Goal: Information Seeking & Learning: Learn about a topic

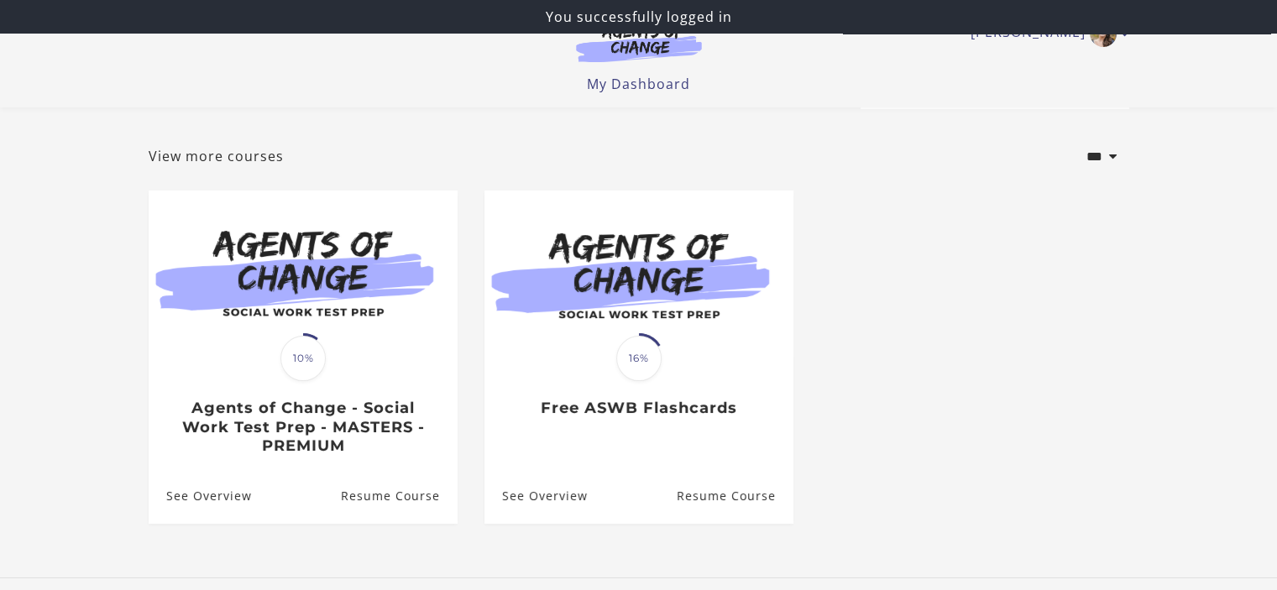
scroll to position [67, 0]
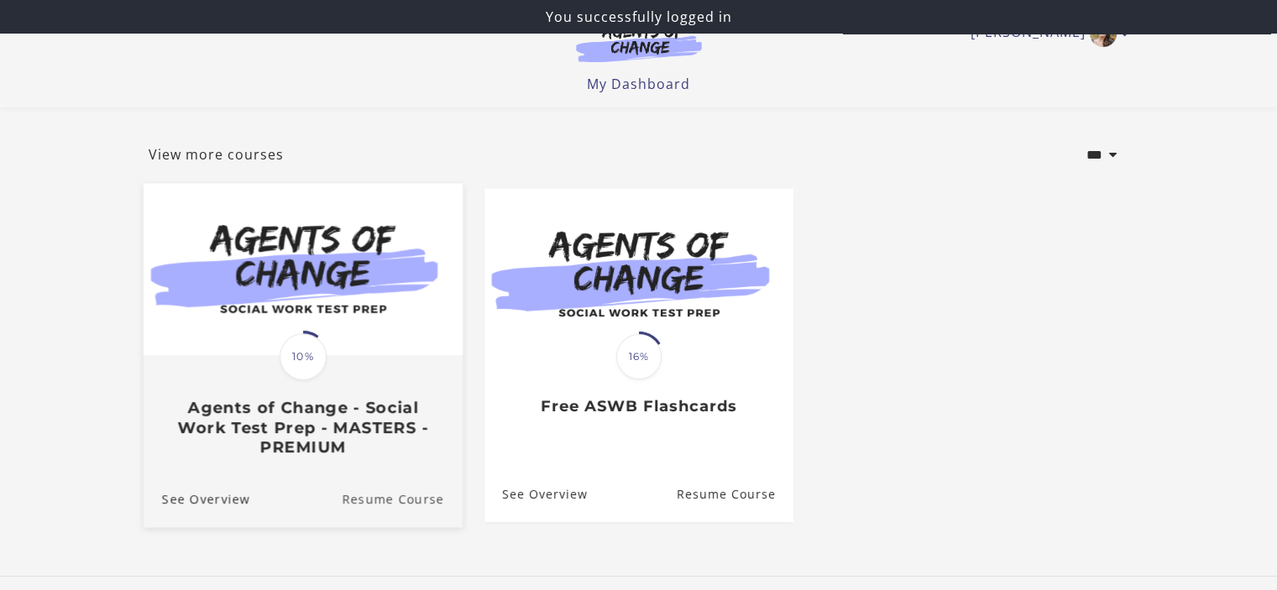
click at [398, 497] on link "Resume Course" at bounding box center [402, 499] width 121 height 56
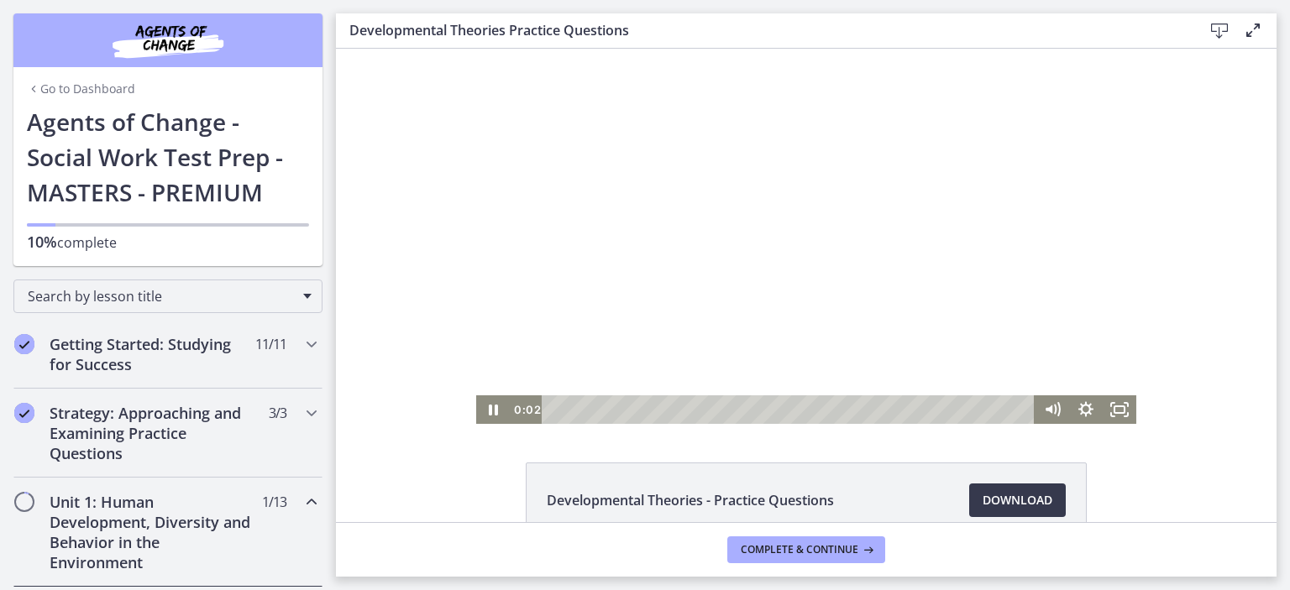
click at [642, 301] on div at bounding box center [806, 236] width 660 height 375
click at [1114, 413] on rect "Fullscreen" at bounding box center [1119, 409] width 10 height 7
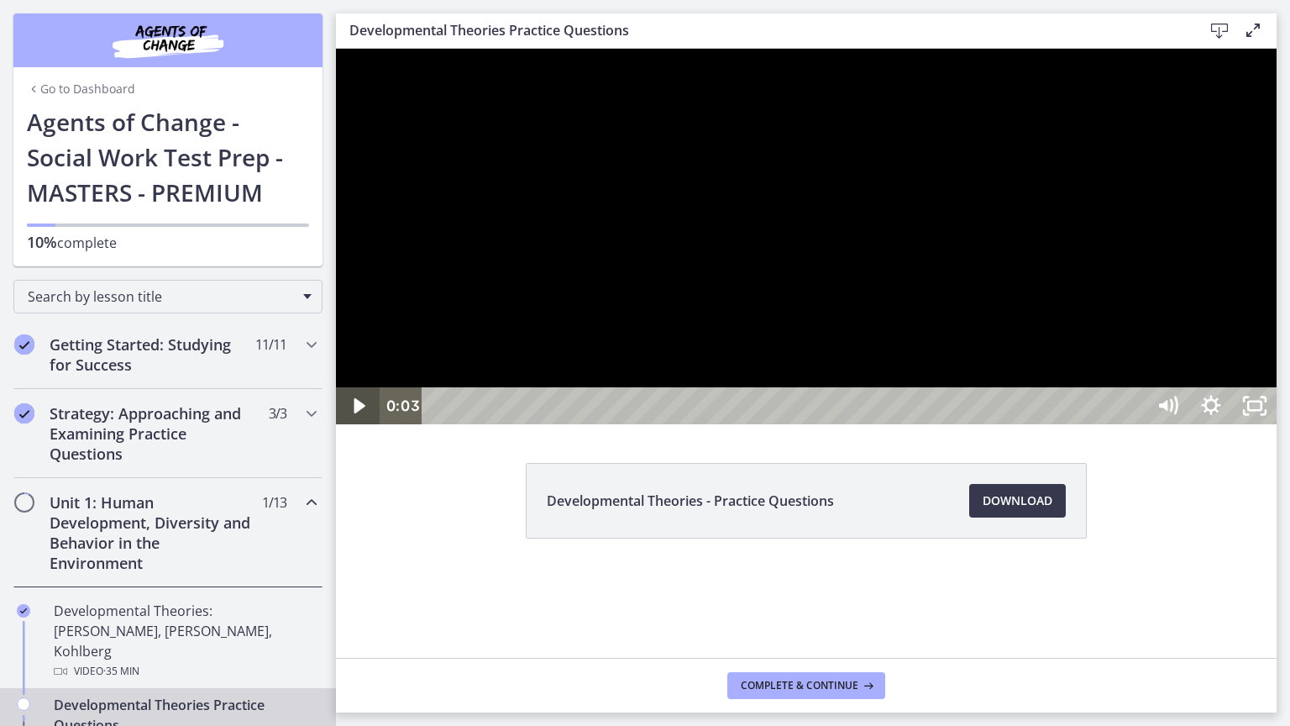
click at [359, 413] on icon "Play Video" at bounding box center [359, 405] width 11 height 15
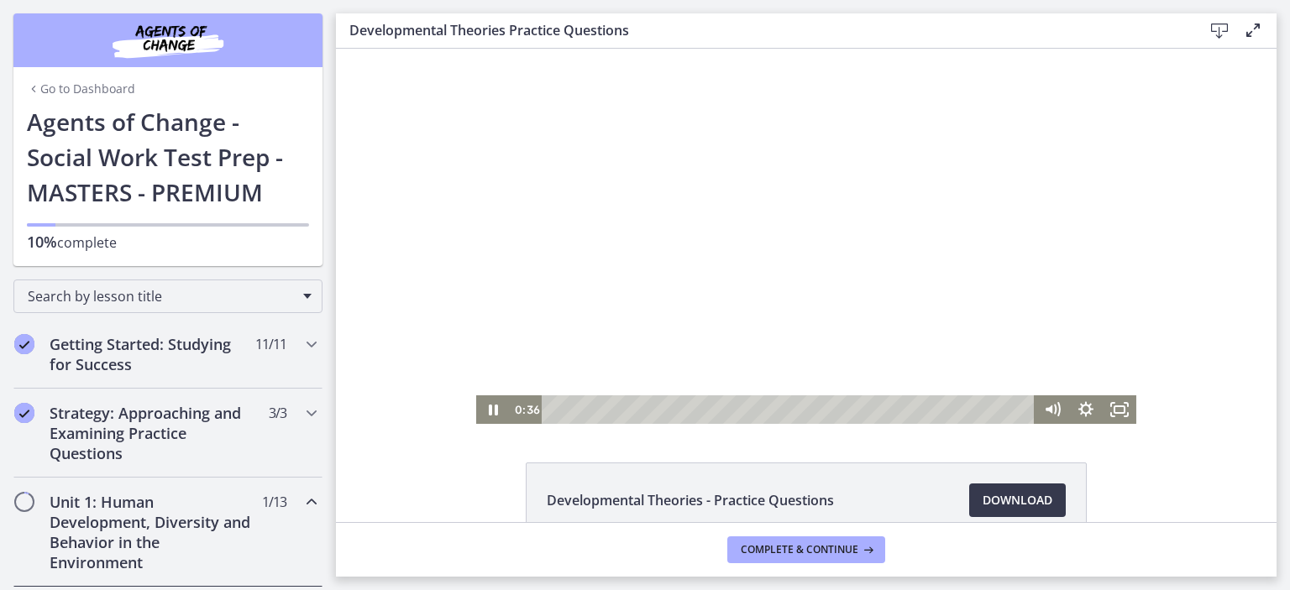
click at [890, 221] on div at bounding box center [806, 236] width 660 height 375
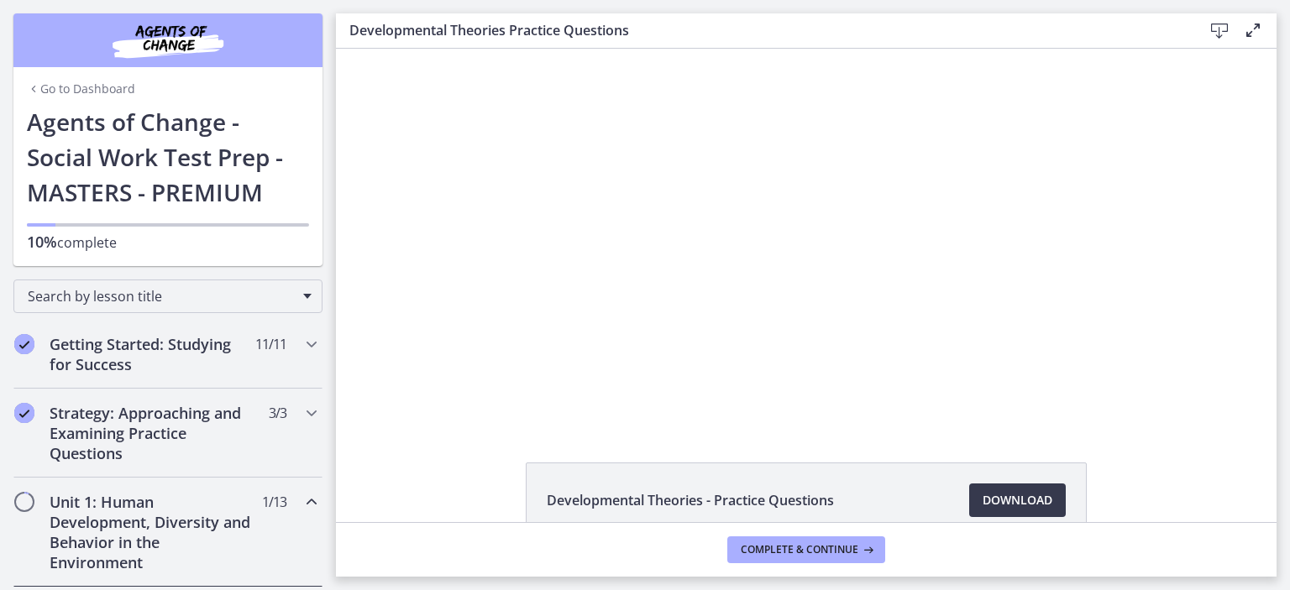
click at [199, 512] on h2 "Unit 1: Human Development, Diversity and Behavior in the Environment" at bounding box center [152, 532] width 205 height 81
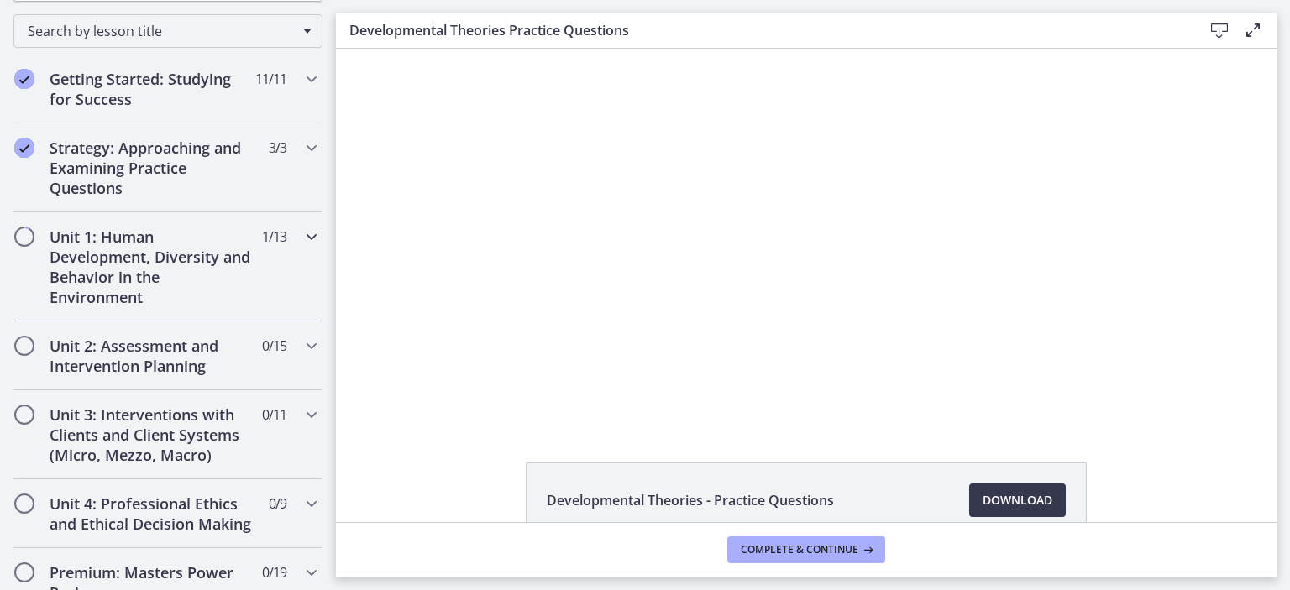
scroll to position [269, 0]
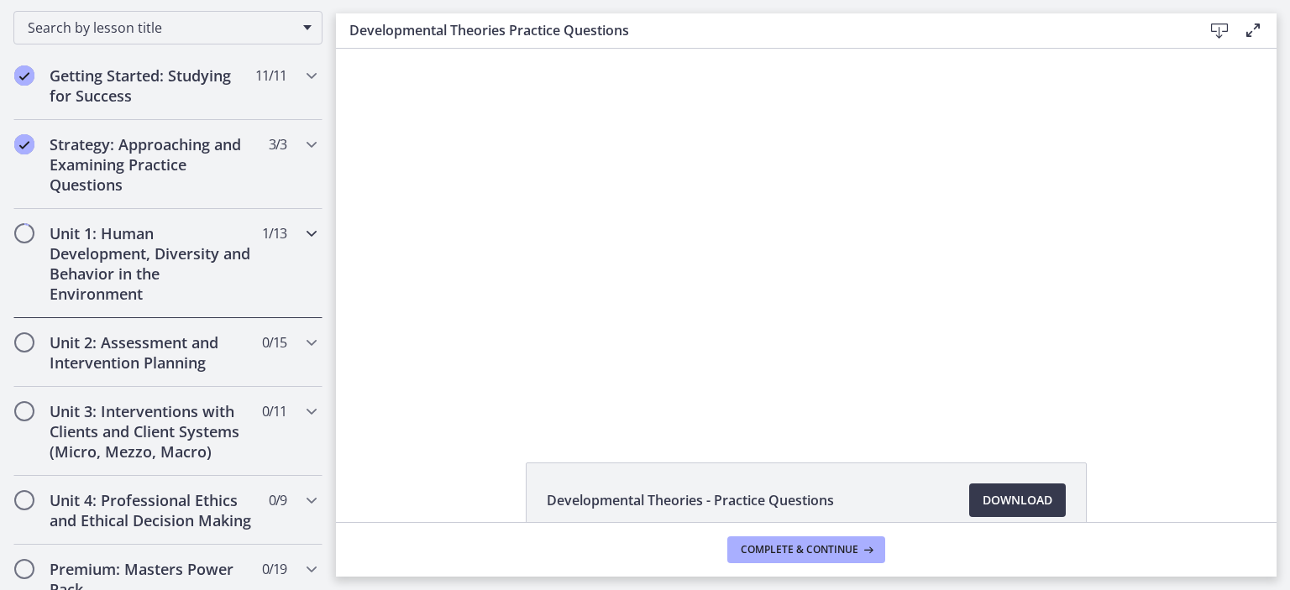
click at [144, 248] on h2 "Unit 1: Human Development, Diversity and Behavior in the Environment" at bounding box center [152, 263] width 205 height 81
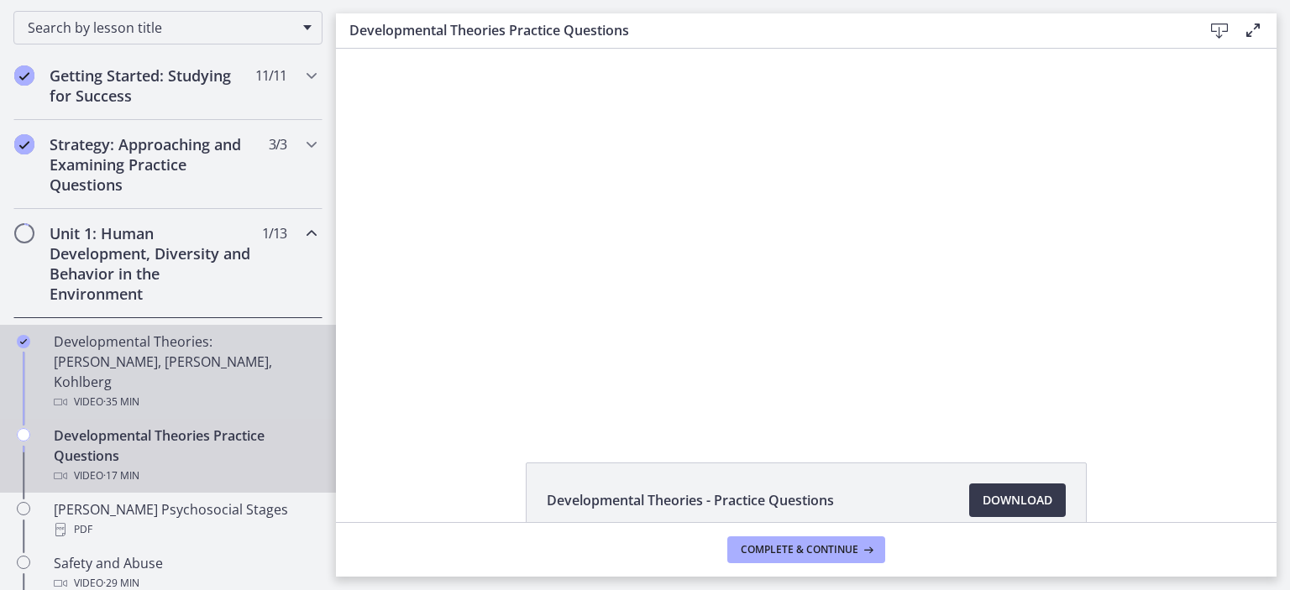
click at [130, 351] on div "Developmental Theories: Erikson, Piaget, Kohlberg Video · 35 min" at bounding box center [185, 372] width 262 height 81
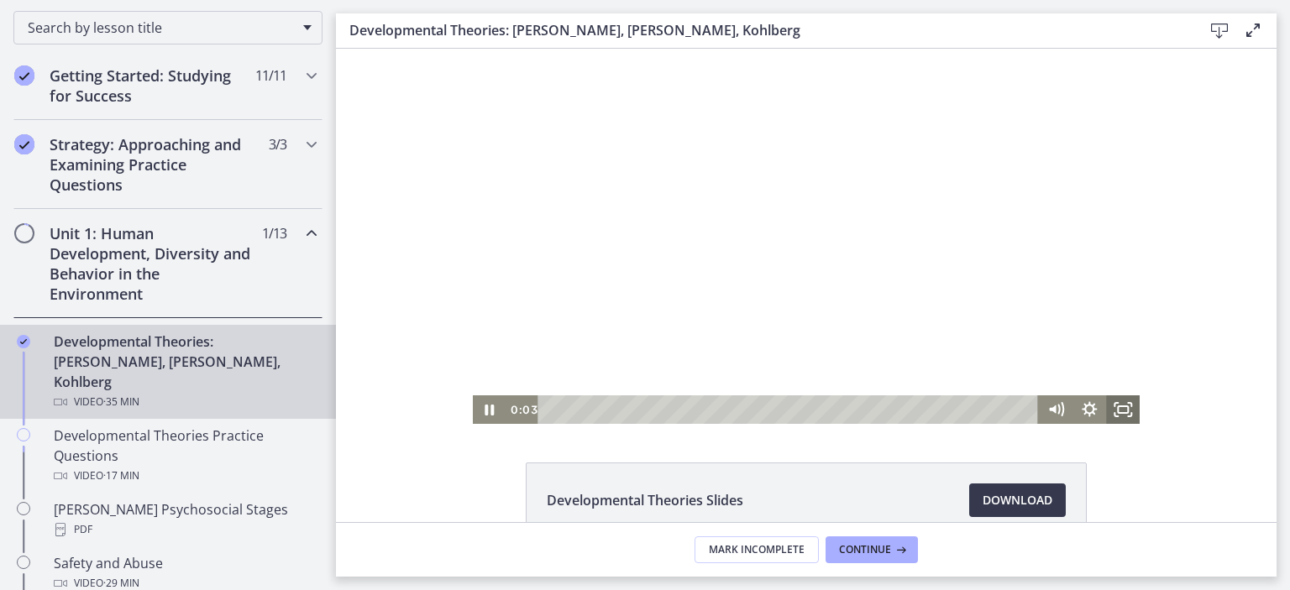
click at [1112, 411] on icon "Fullscreen" at bounding box center [1123, 410] width 34 height 29
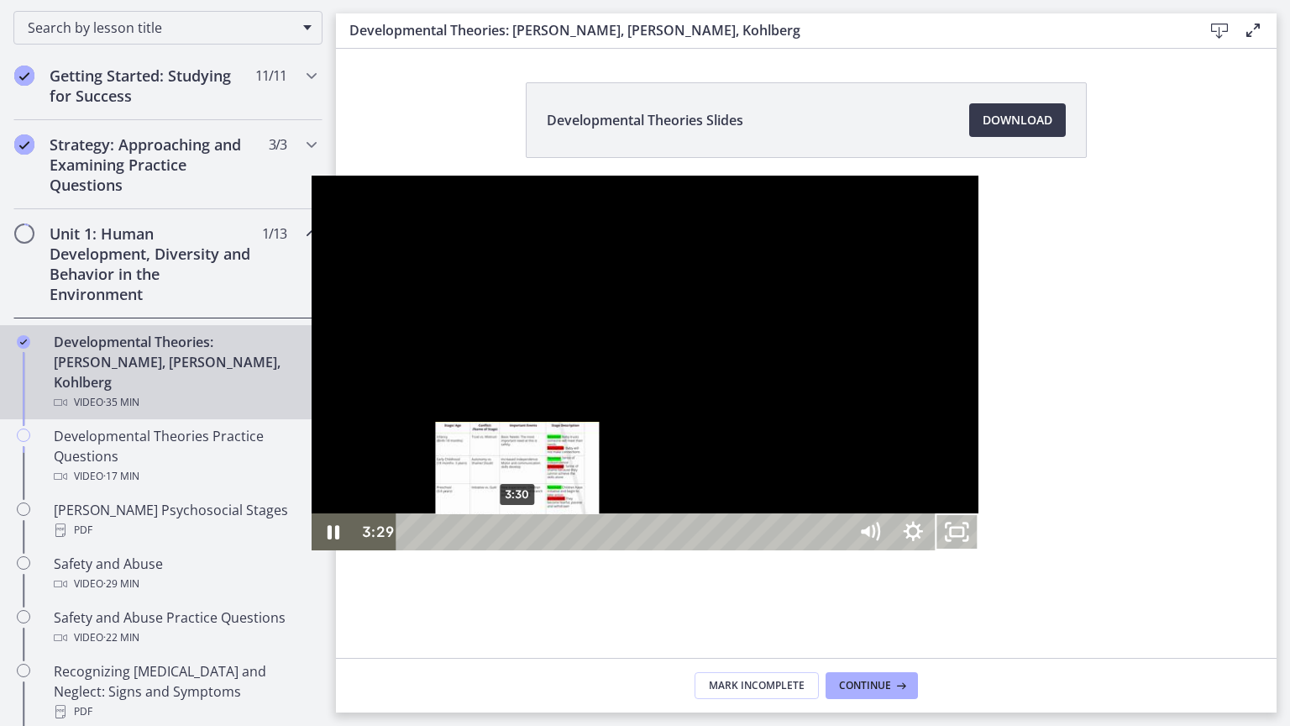
click at [312, 551] on div at bounding box center [646, 363] width 668 height 375
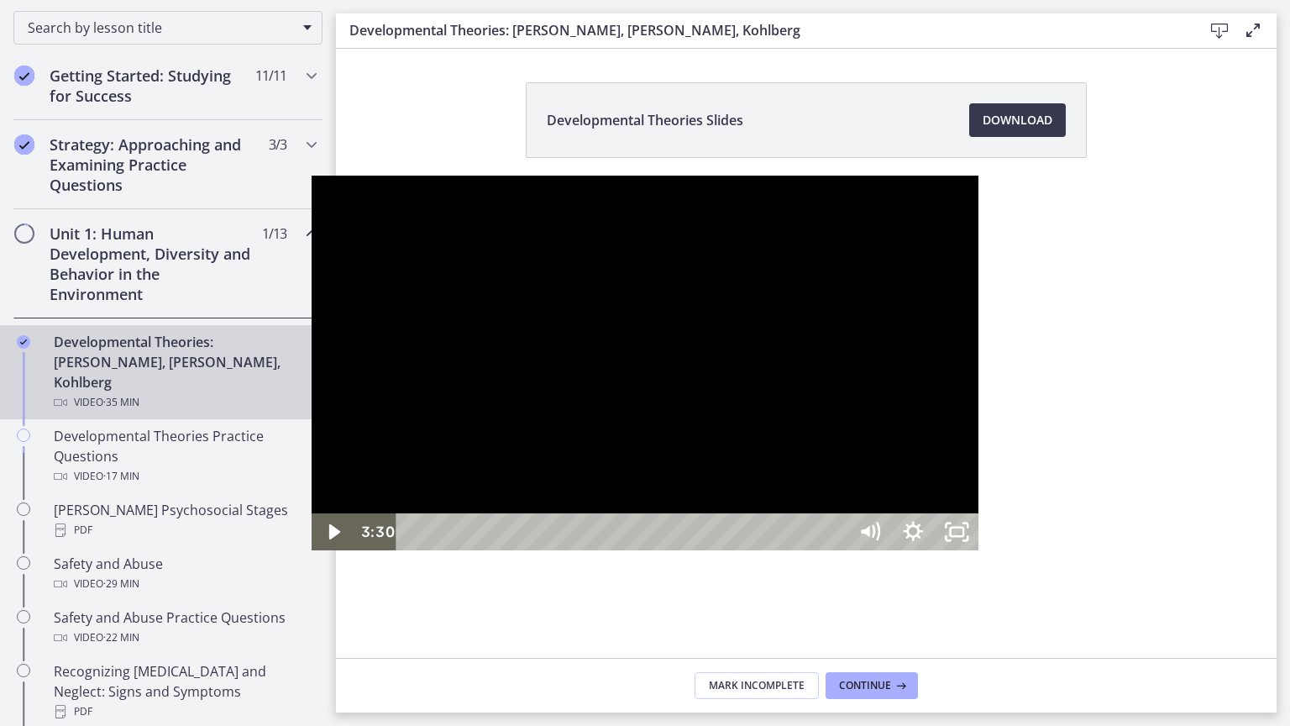
click at [312, 551] on div at bounding box center [646, 363] width 668 height 375
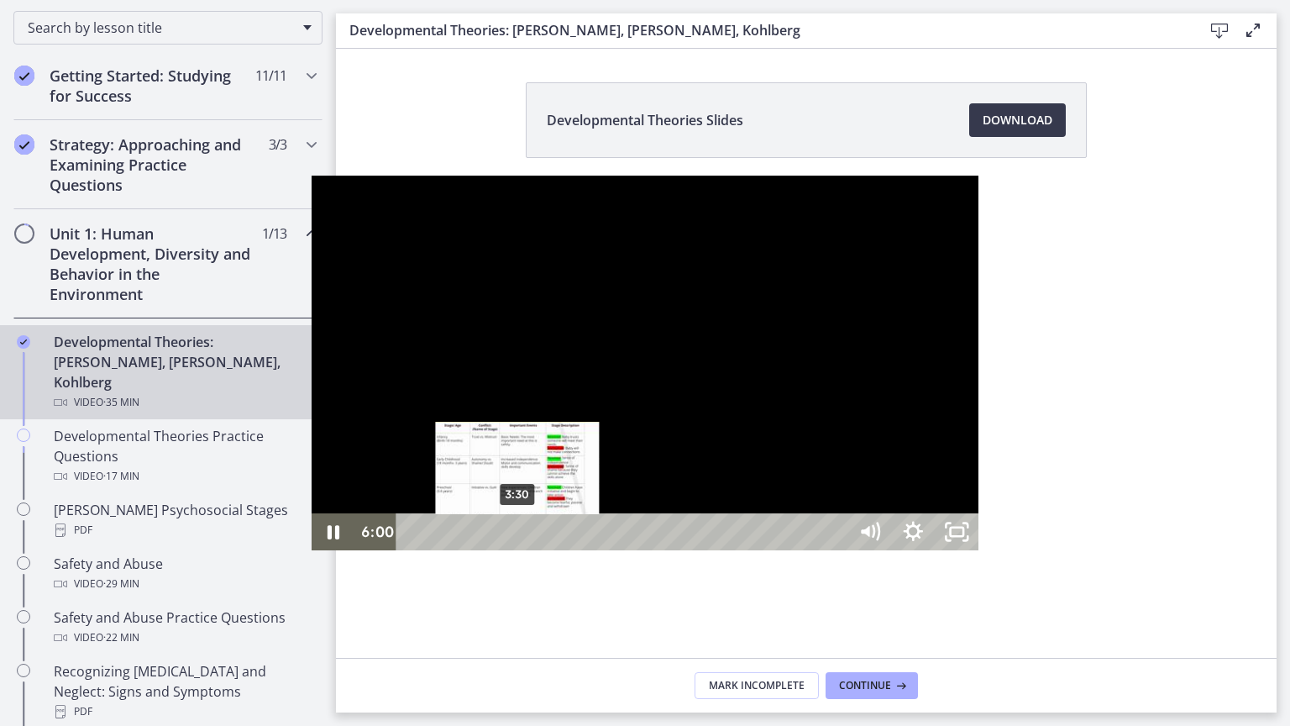
click at [312, 176] on button "Pause: crt89dfaoh5c72tgt07g.mp4" at bounding box center [312, 176] width 1 height 1
click at [312, 176] on button "Play Video: crt89dfaoh5c72tgt07g.mp4" at bounding box center [312, 176] width 1 height 1
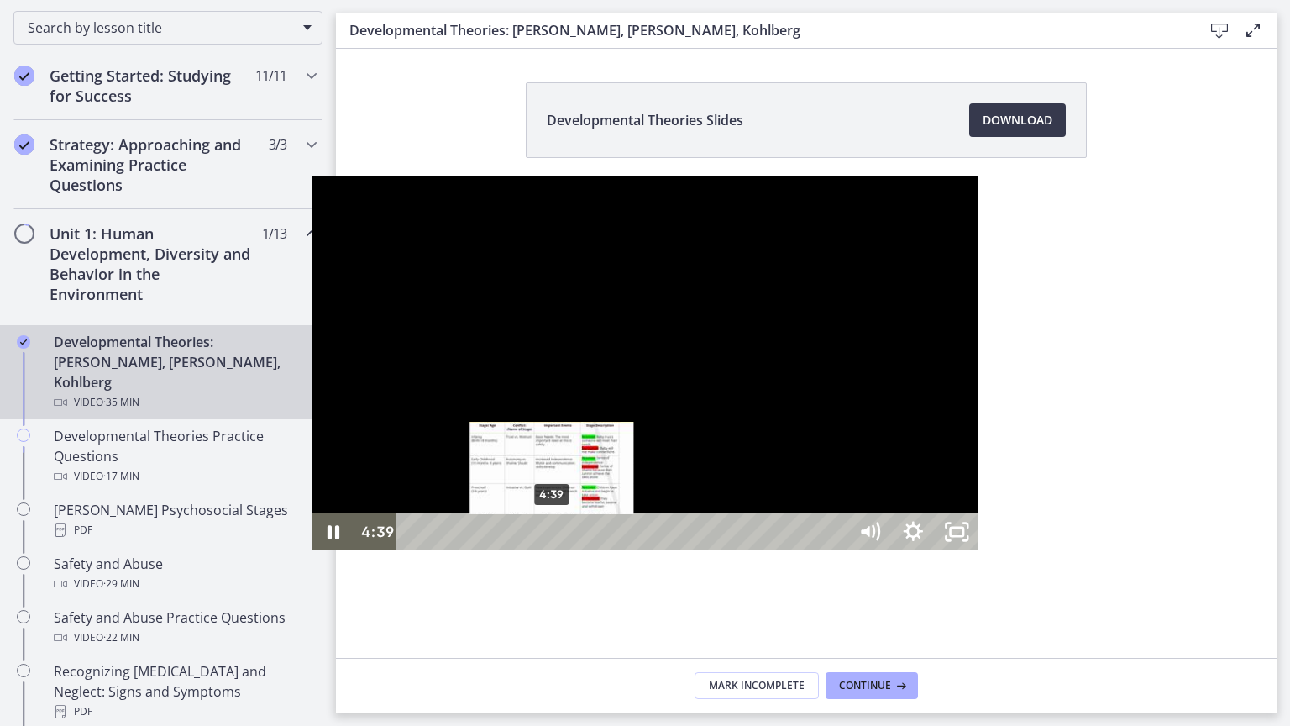
click at [411, 550] on div "4:39" at bounding box center [623, 531] width 425 height 37
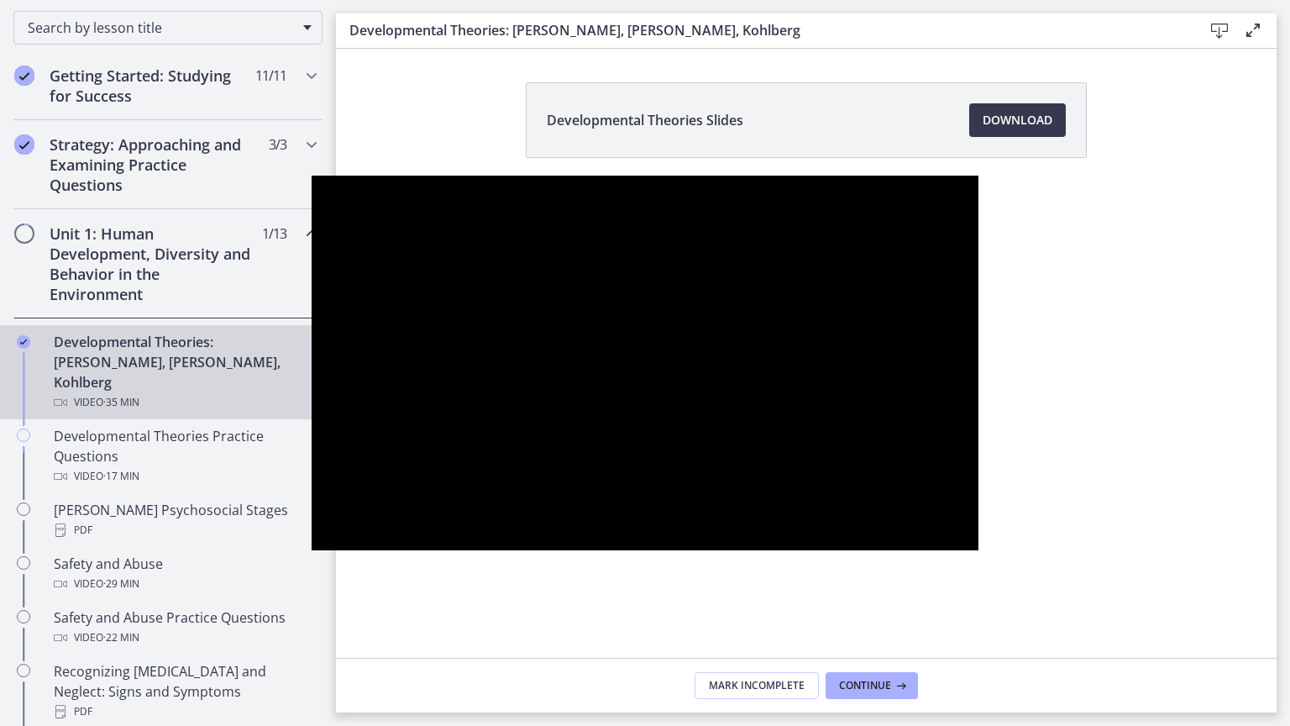
click at [408, 551] on div at bounding box center [646, 363] width 668 height 375
click at [312, 176] on button "Play Video: crt89dfaoh5c72tgt07g.mp4" at bounding box center [312, 176] width 1 height 1
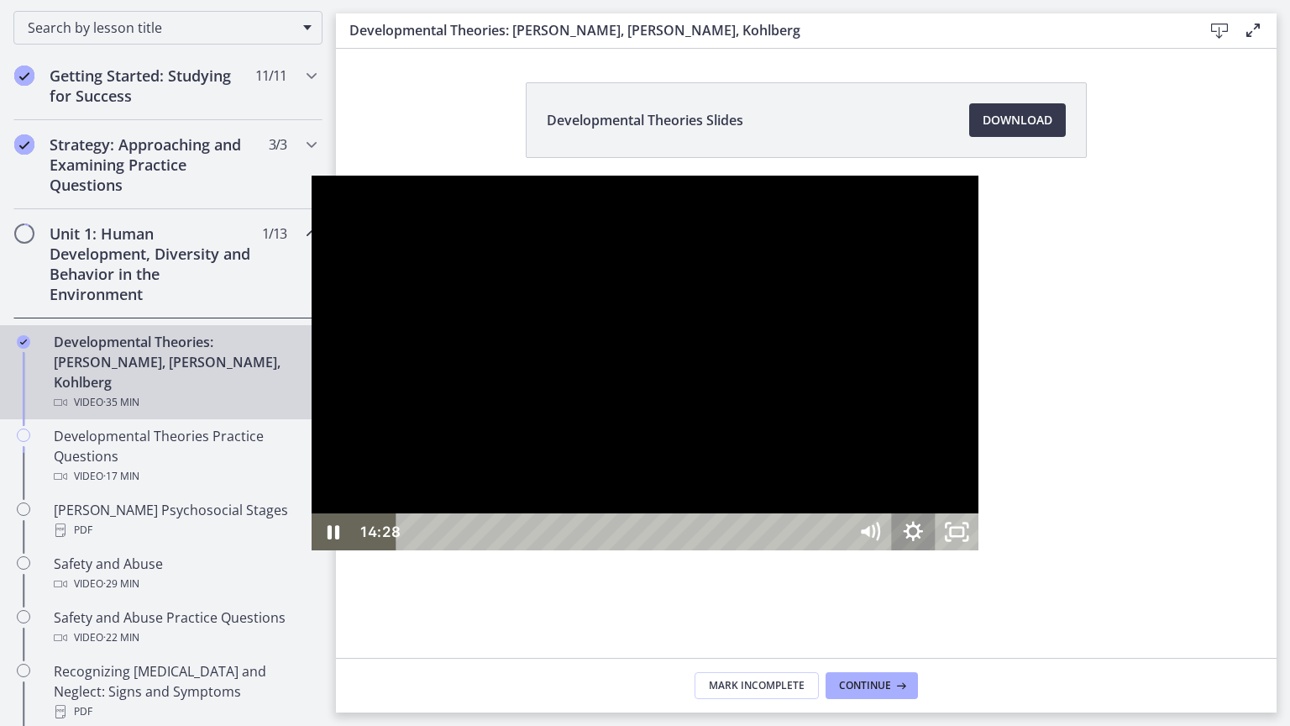
click at [935, 550] on icon "Show settings menu" at bounding box center [913, 531] width 44 height 37
click at [913, 476] on span "Speed" at bounding box center [885, 457] width 55 height 37
click at [978, 366] on label "1.25x" at bounding box center [912, 346] width 131 height 39
click at [979, 551] on div at bounding box center [646, 363] width 668 height 375
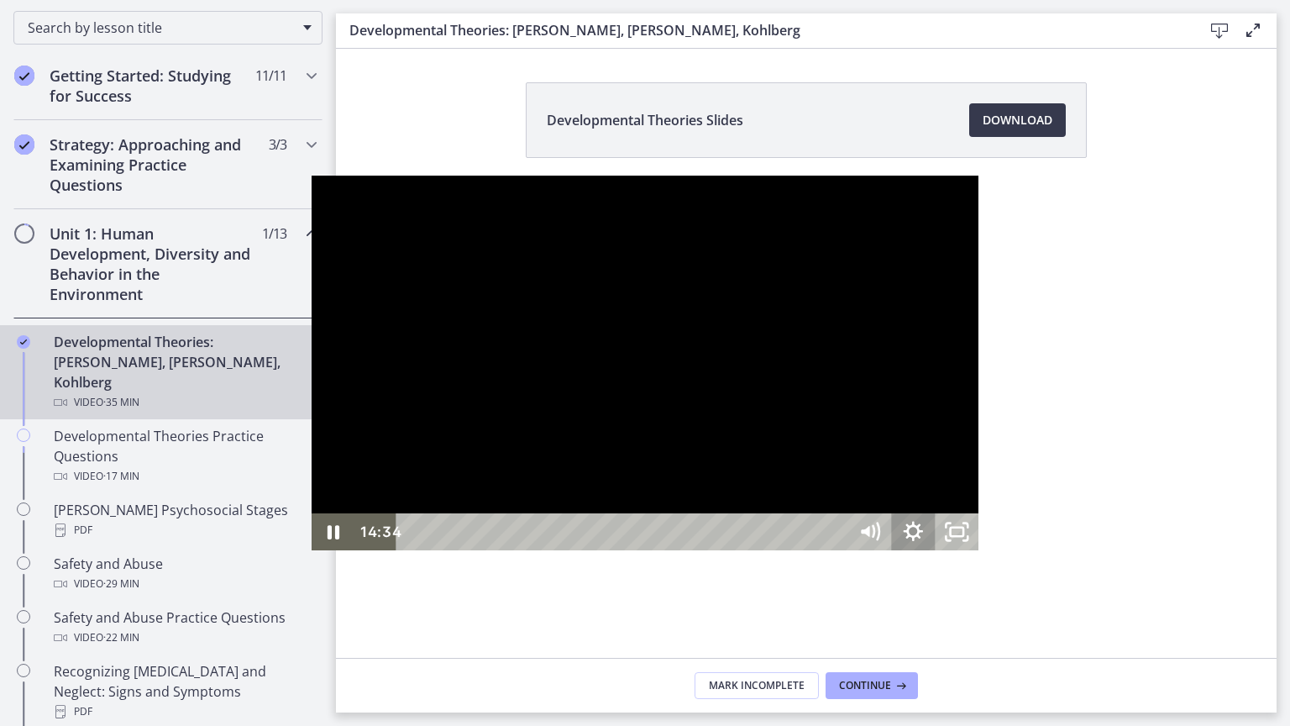
click at [923, 541] on icon "Show settings menu" at bounding box center [913, 530] width 19 height 19
click at [913, 476] on span "Speed" at bounding box center [885, 457] width 55 height 37
click at [923, 541] on icon "Show settings menu" at bounding box center [913, 530] width 19 height 19
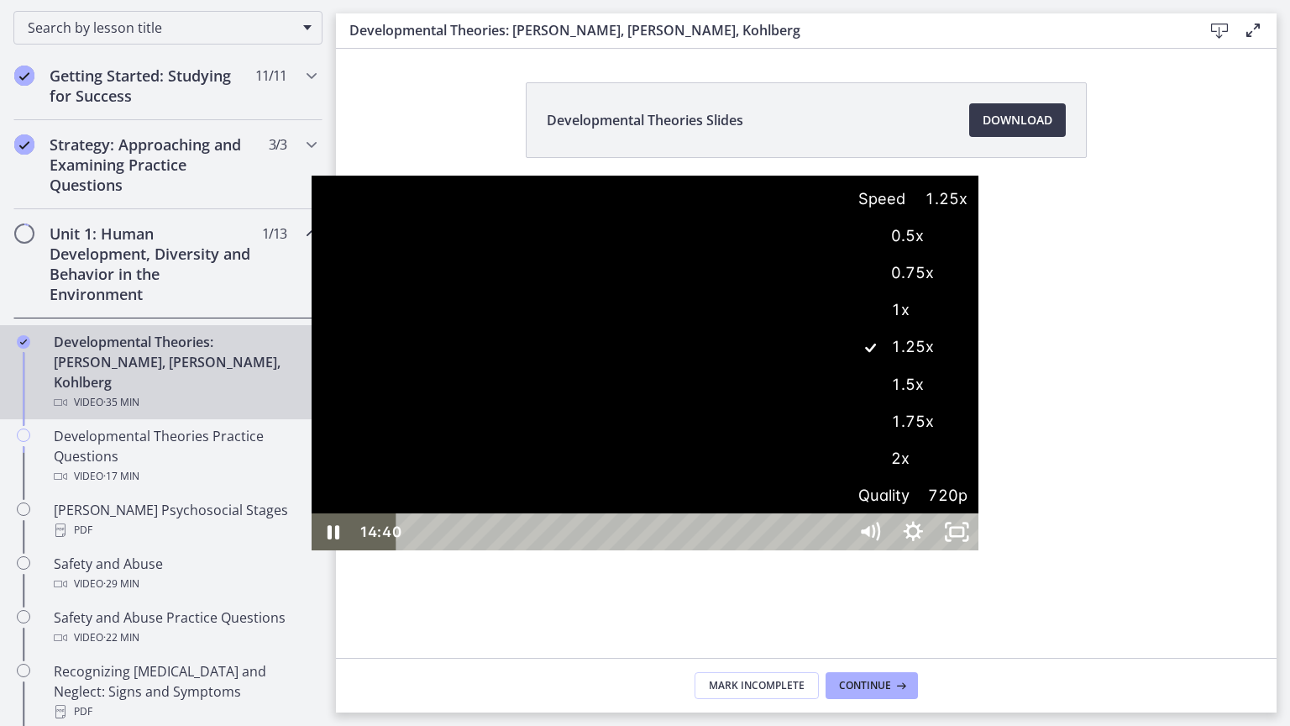
click at [978, 404] on label "1.5x" at bounding box center [912, 384] width 131 height 39
click at [913, 476] on span "Speed" at bounding box center [885, 457] width 55 height 37
click at [979, 551] on div "Click for sound @keyframes VOLUME_SMALL_WAVE_FLASH { 0% { opacity: 0; } 33% { o…" at bounding box center [646, 363] width 668 height 375
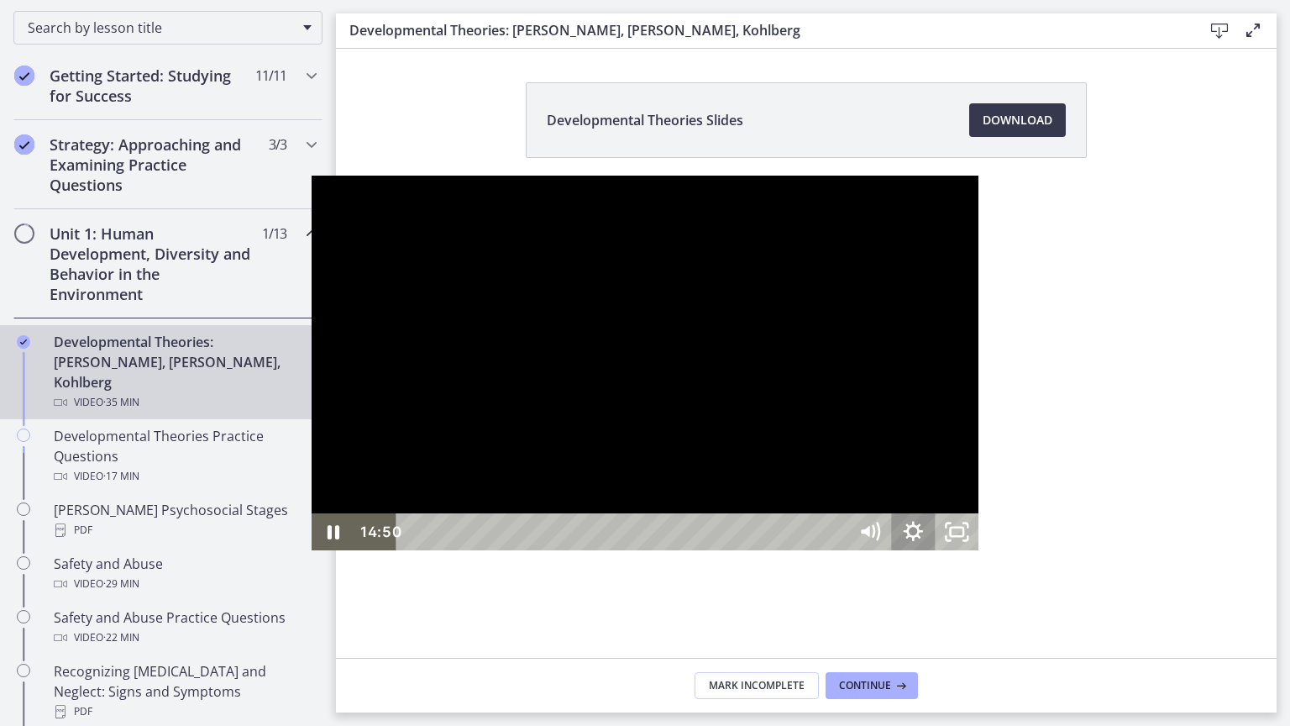
click at [923, 541] on icon "Show settings menu" at bounding box center [913, 530] width 19 height 19
click at [978, 441] on label "1.75x" at bounding box center [912, 421] width 131 height 39
click at [979, 402] on div at bounding box center [646, 363] width 668 height 375
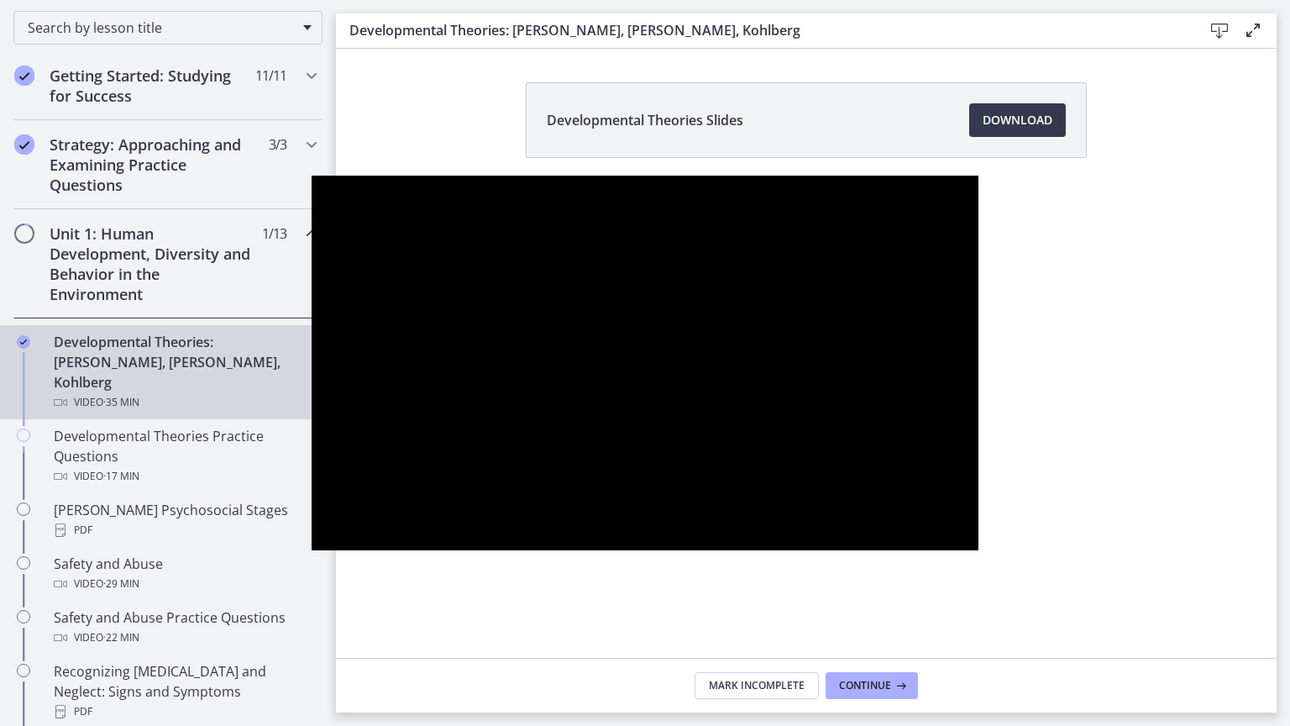
click at [312, 176] on button "Pause: crt89dfaoh5c72tgt07g.mp4" at bounding box center [312, 176] width 1 height 1
click at [312, 176] on button "Play Video: crt89dfaoh5c72tgt07g.mp4" at bounding box center [312, 176] width 1 height 1
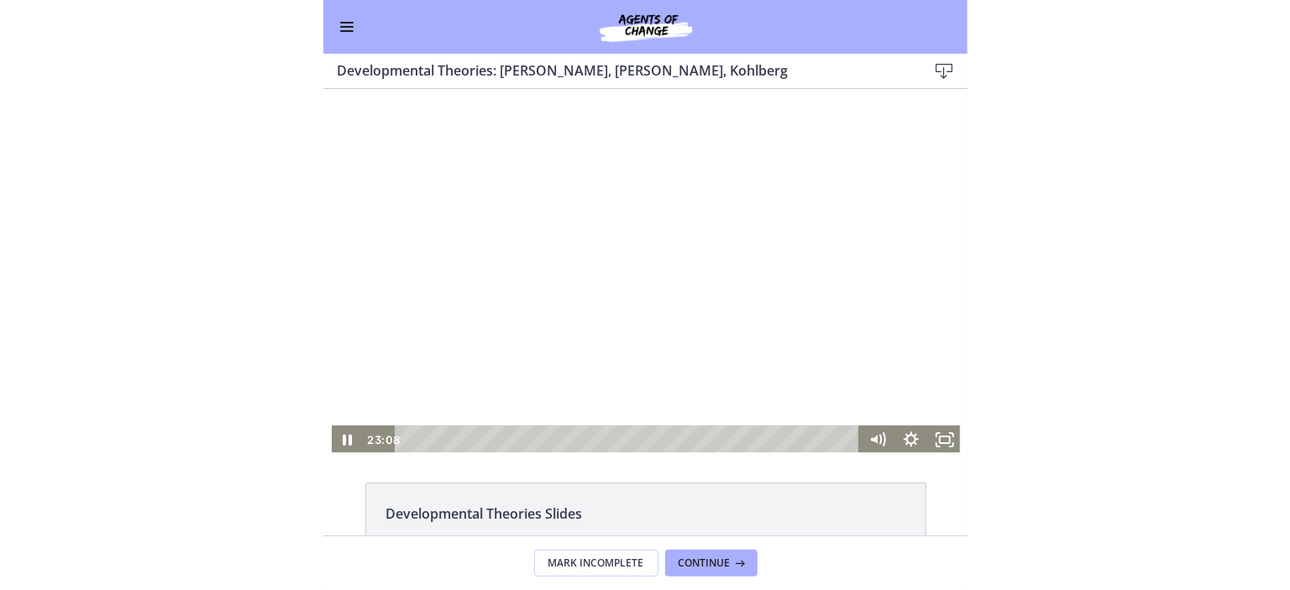
scroll to position [267, 0]
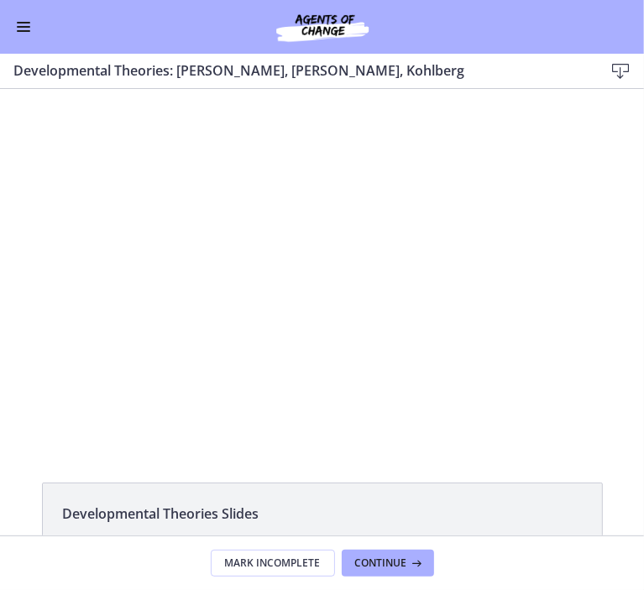
click at [326, 455] on div "Click for sound @keyframes VOLUME_SMALL_WAVE_FLASH { 0% { opacity: 0; } 33% { o…" at bounding box center [322, 275] width 644 height 375
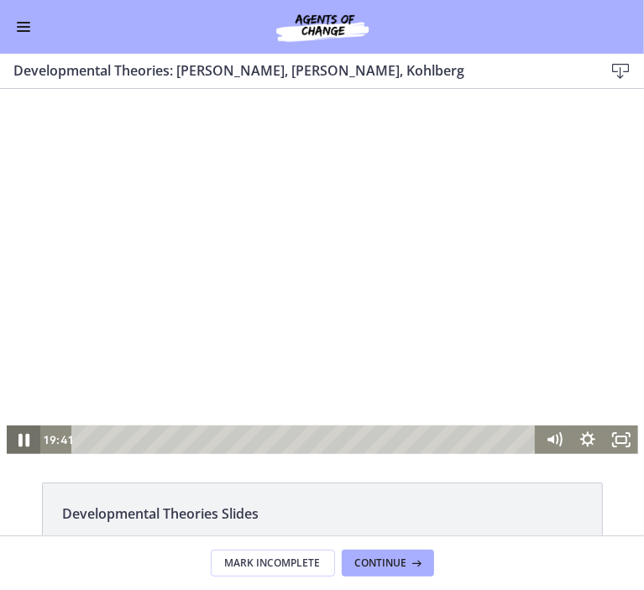
click at [18, 435] on icon "Pause" at bounding box center [23, 439] width 11 height 13
click at [414, 256] on div at bounding box center [322, 275] width 631 height 355
click at [312, 244] on div at bounding box center [322, 275] width 631 height 355
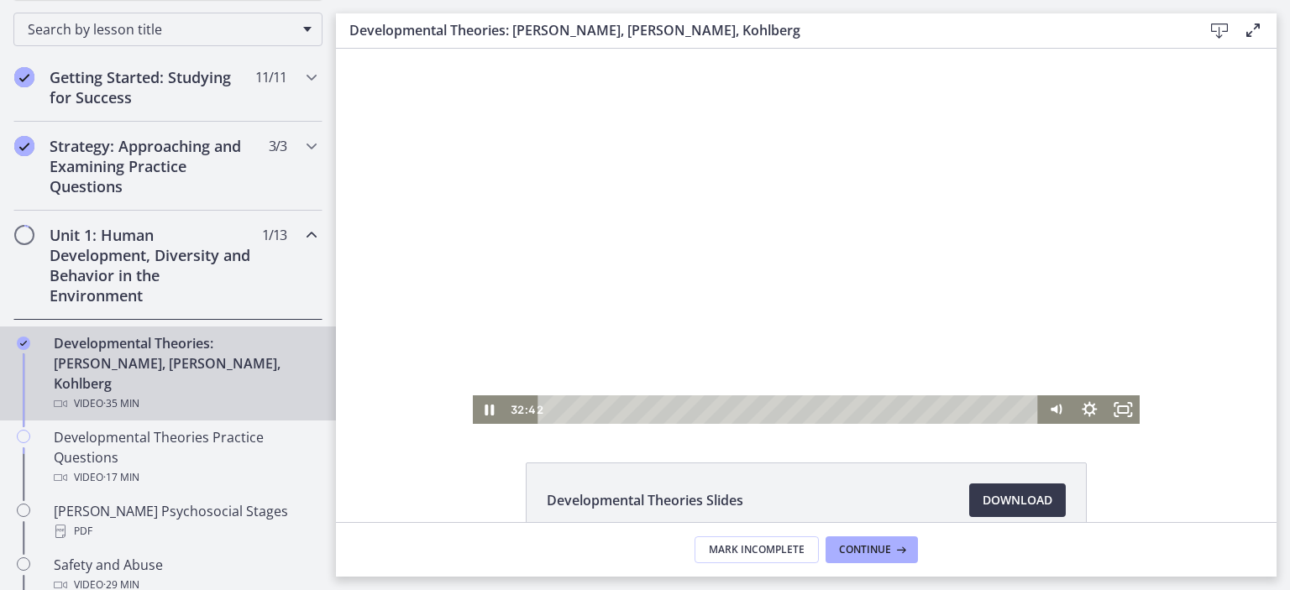
scroll to position [271, 0]
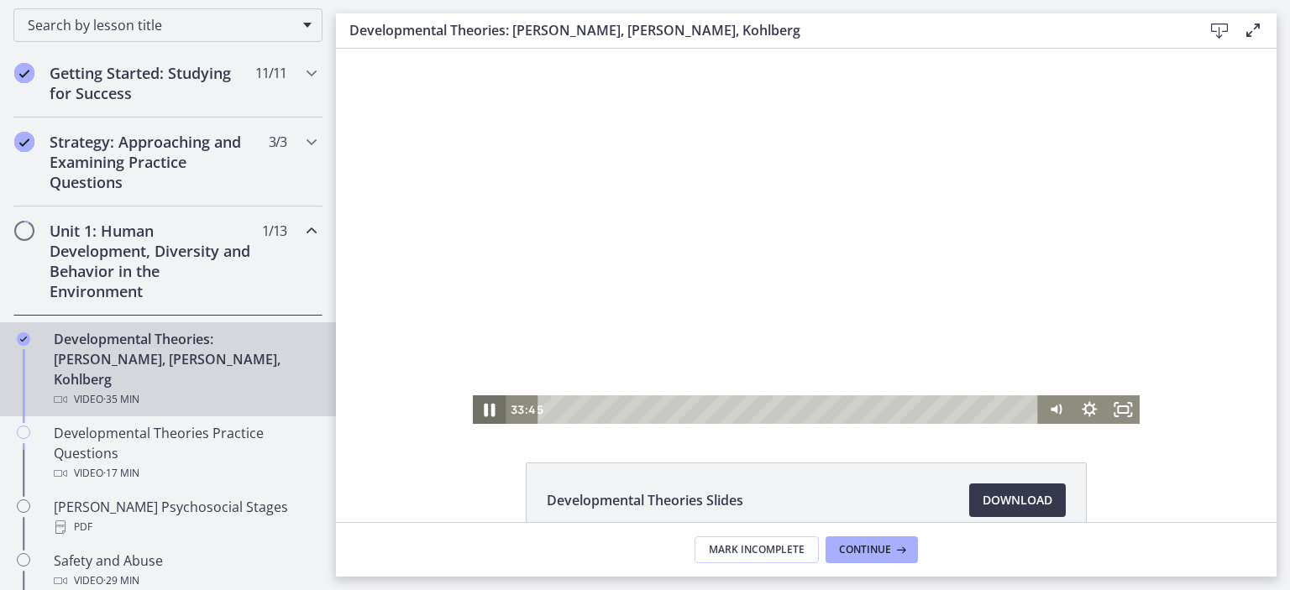
click at [485, 407] on icon "Pause" at bounding box center [490, 410] width 11 height 13
click at [479, 407] on icon "Play Video" at bounding box center [490, 410] width 40 height 34
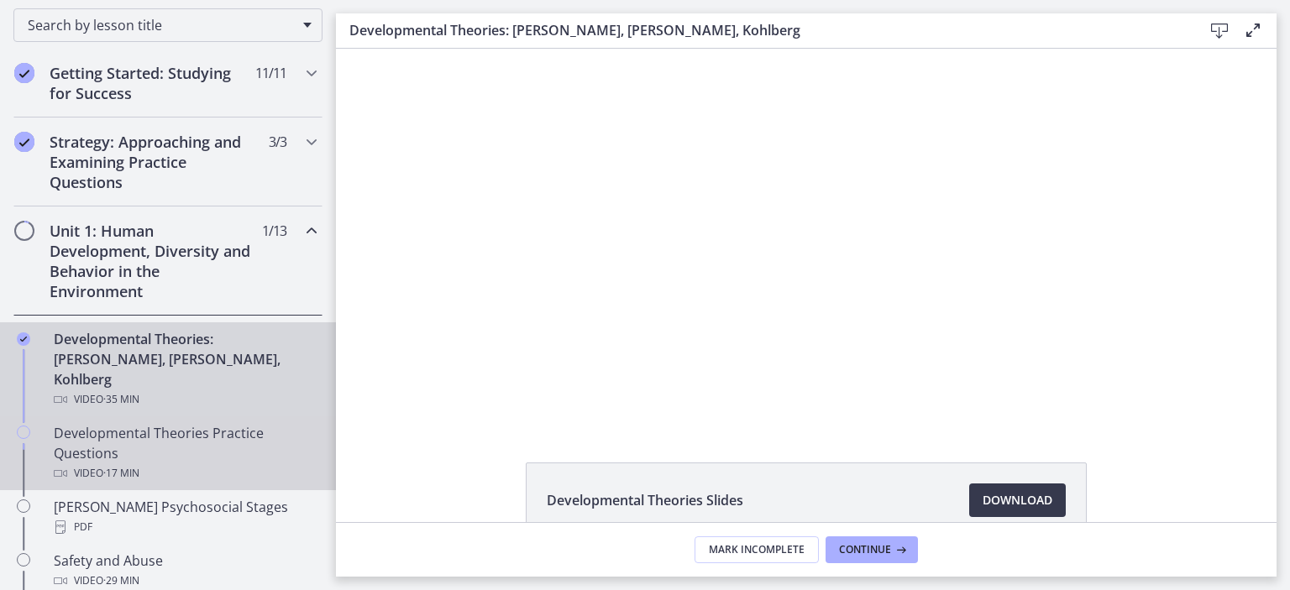
click at [224, 423] on div "Developmental Theories Practice Questions Video · 17 min" at bounding box center [185, 453] width 262 height 60
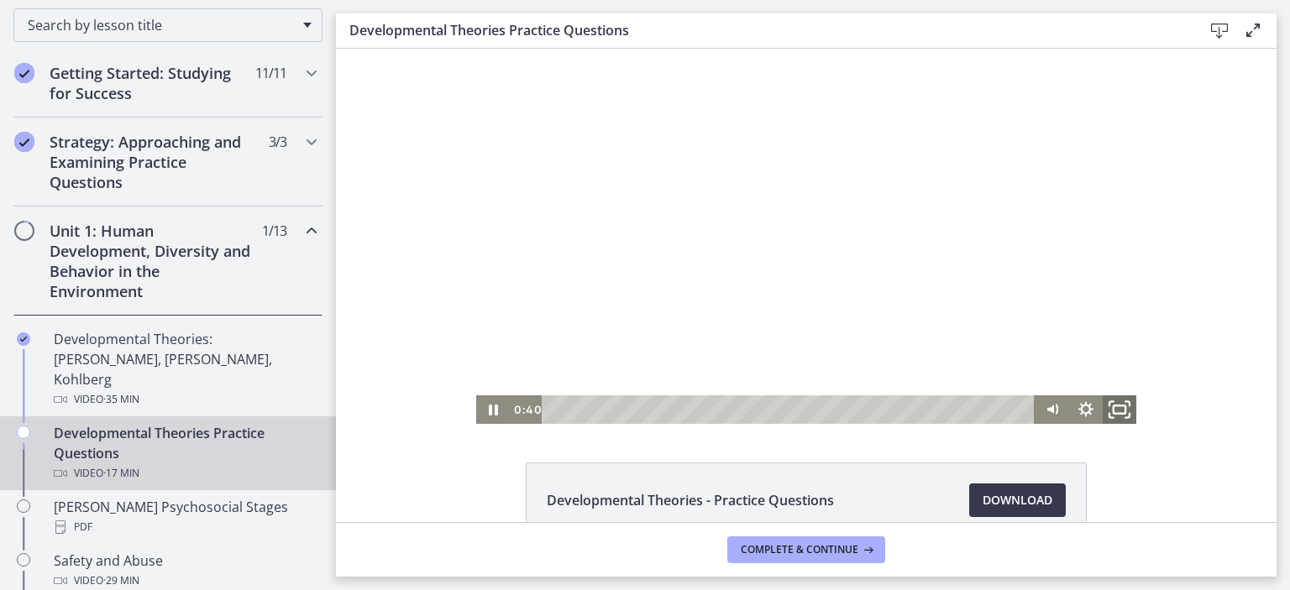
click at [1112, 407] on icon "Fullscreen" at bounding box center [1119, 410] width 40 height 34
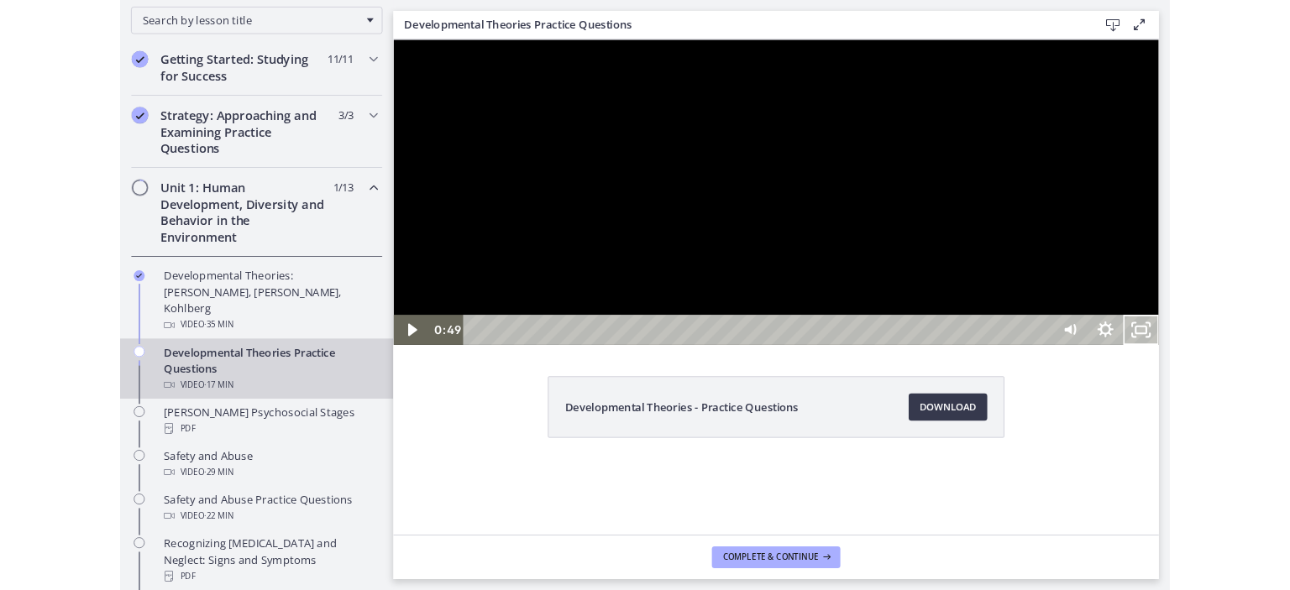
click at [1289, 378] on button "Unfullscreen" at bounding box center [1312, 396] width 44 height 37
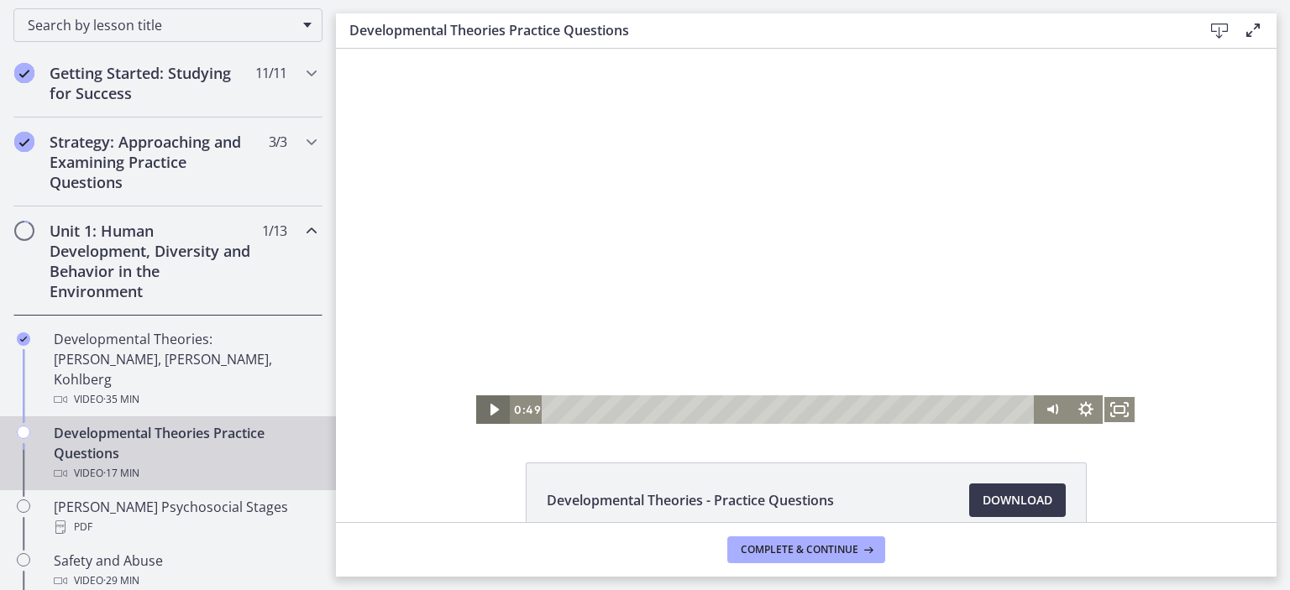
click at [484, 402] on icon "Play Video" at bounding box center [495, 410] width 34 height 29
click at [1116, 406] on rect "Fullscreen" at bounding box center [1119, 410] width 12 height 8
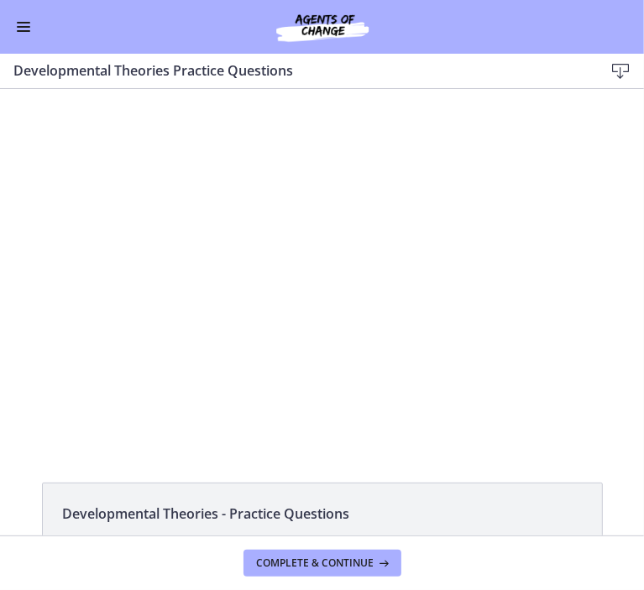
scroll to position [269, 0]
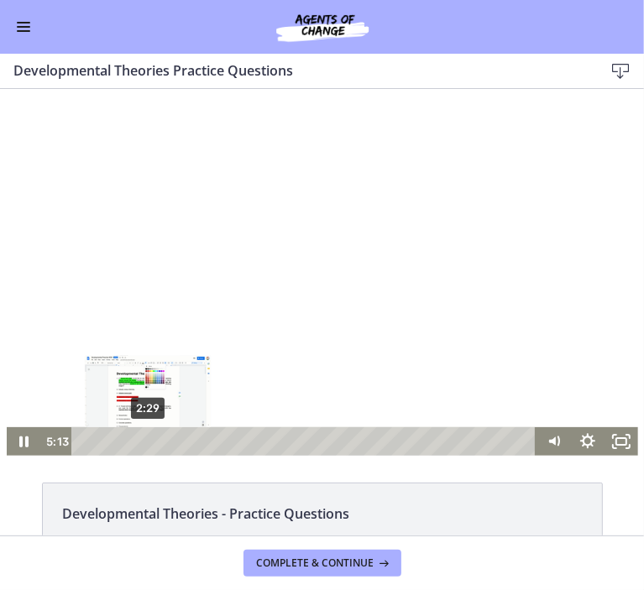
click at [142, 445] on div "2:29" at bounding box center [306, 441] width 444 height 29
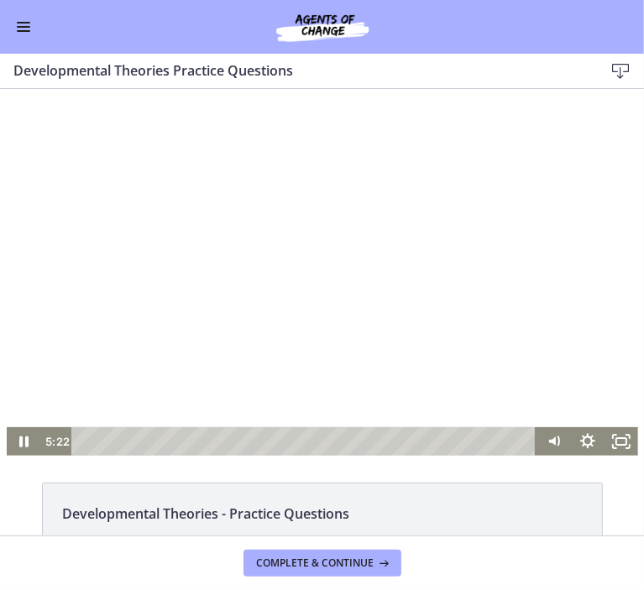
click at [268, 257] on div at bounding box center [322, 276] width 631 height 359
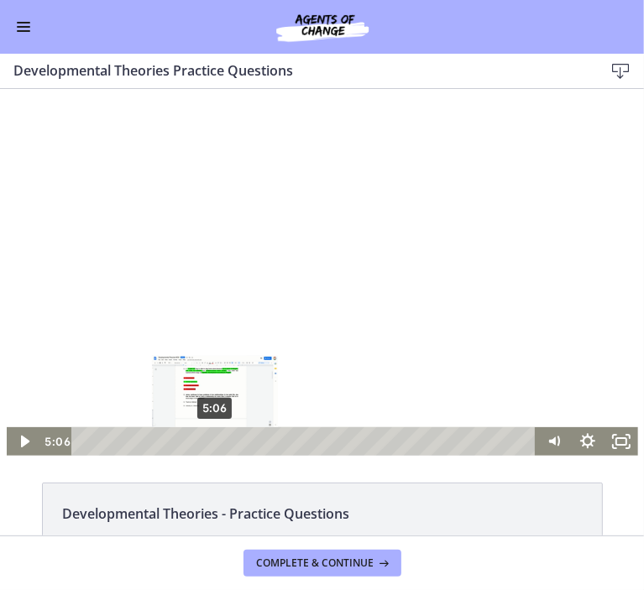
click at [209, 442] on div "5:06" at bounding box center [306, 441] width 444 height 29
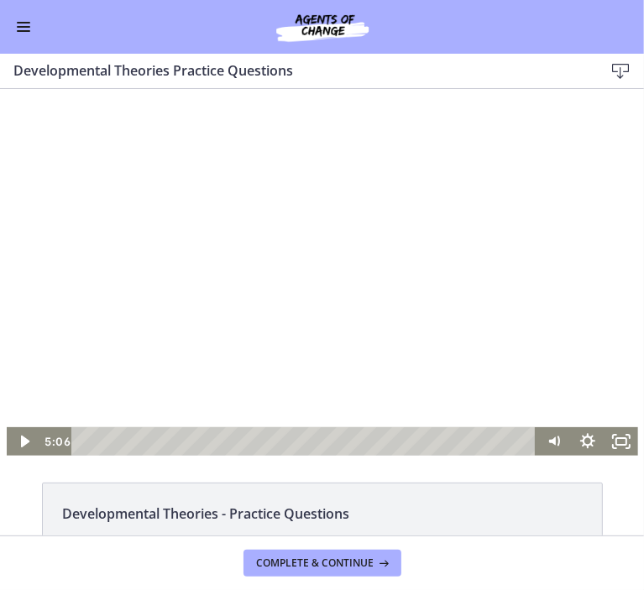
click at [246, 269] on div at bounding box center [322, 276] width 631 height 359
click at [579, 444] on icon "Show settings menu" at bounding box center [586, 440] width 15 height 15
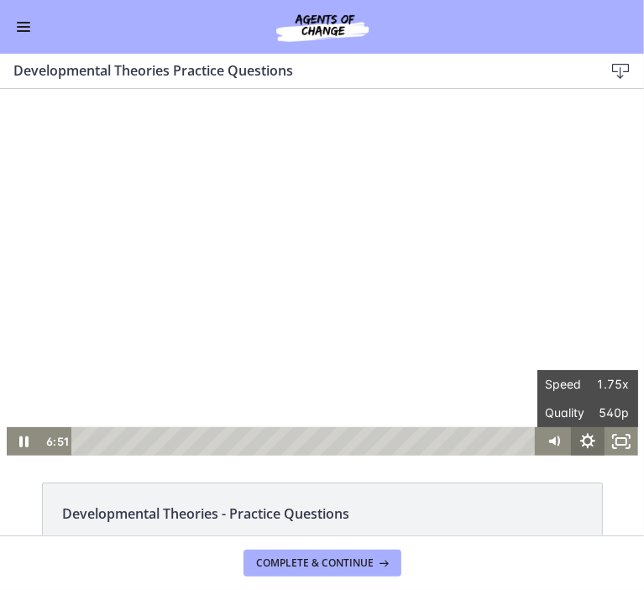
click at [579, 444] on icon "Hide settings menu" at bounding box center [586, 440] width 15 height 15
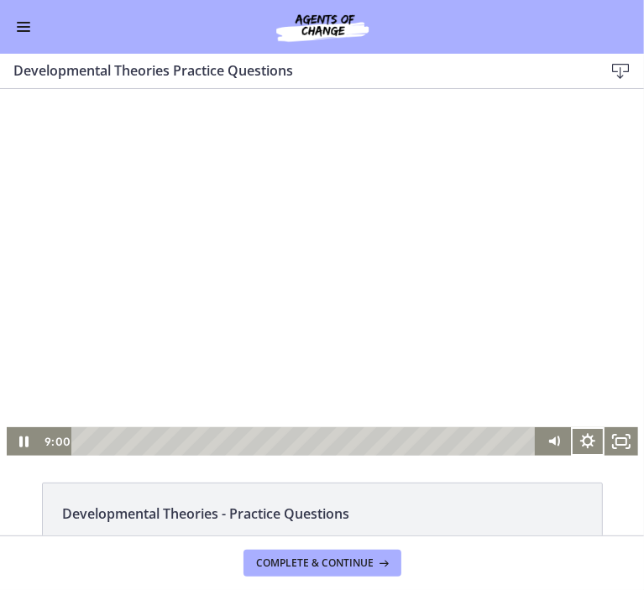
click at [427, 416] on div at bounding box center [322, 276] width 631 height 359
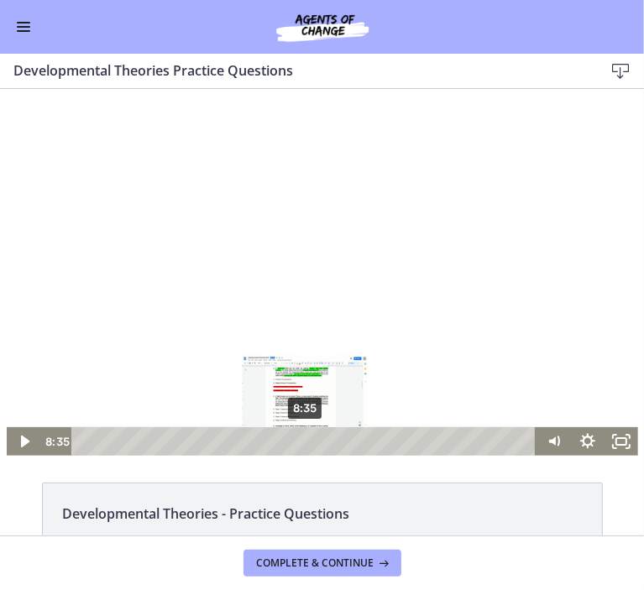
click at [378, 294] on div at bounding box center [322, 276] width 631 height 359
click at [287, 445] on div "8:45" at bounding box center [306, 441] width 444 height 29
click at [304, 439] on div "8:08" at bounding box center [306, 441] width 444 height 29
click at [584, 462] on div "Click for sound @keyframes VOLUME_SMALL_WAVE_FLASH { 0% { opacity: 0; } 33% { o…" at bounding box center [322, 275] width 644 height 375
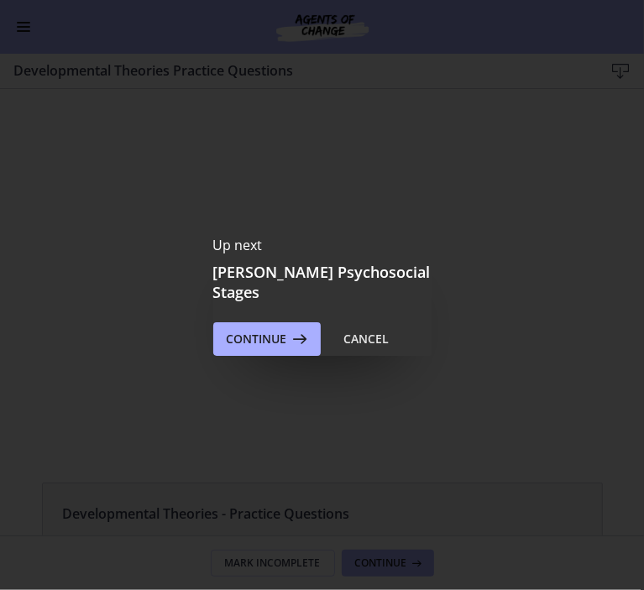
scroll to position [0, 0]
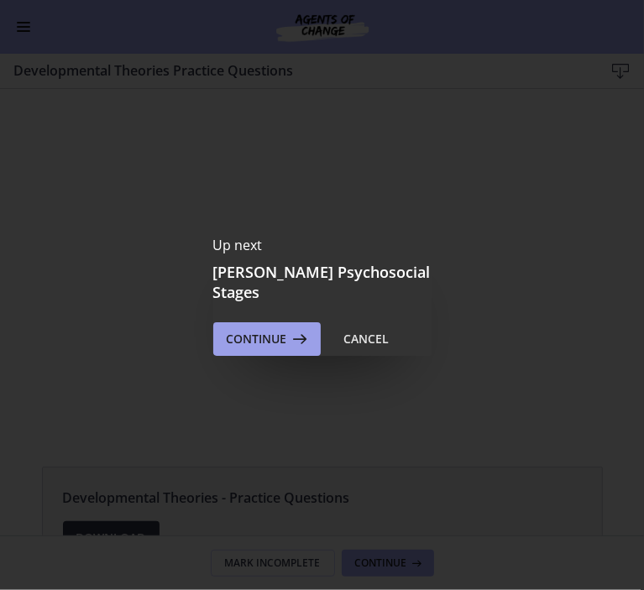
click at [293, 329] on icon at bounding box center [299, 339] width 24 height 20
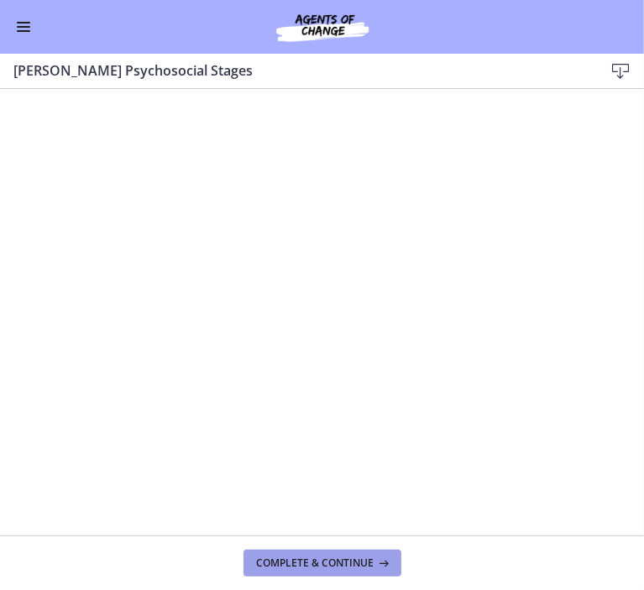
click at [379, 569] on icon at bounding box center [383, 563] width 17 height 13
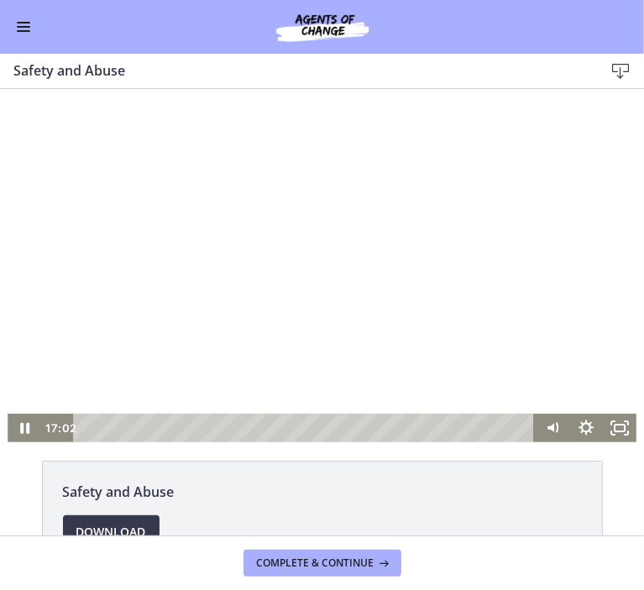
click at [75, 302] on div at bounding box center [322, 265] width 628 height 354
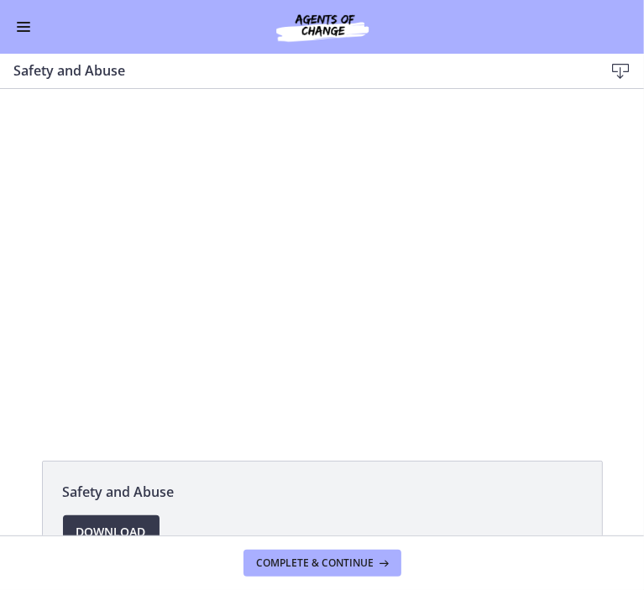
scroll to position [269, 0]
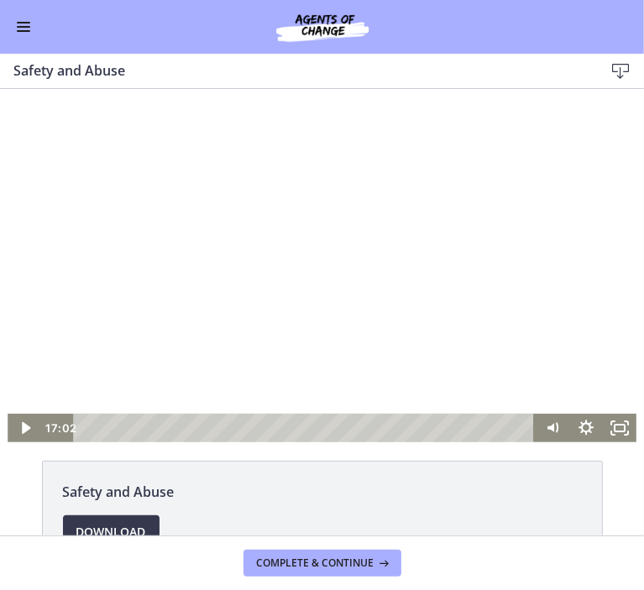
click at [8, 88] on button "Play Video: ctrt98fh120s72qirkmg.mp4" at bounding box center [8, 88] width 1 height 1
click at [357, 427] on div "Playbar" at bounding box center [307, 427] width 442 height 29
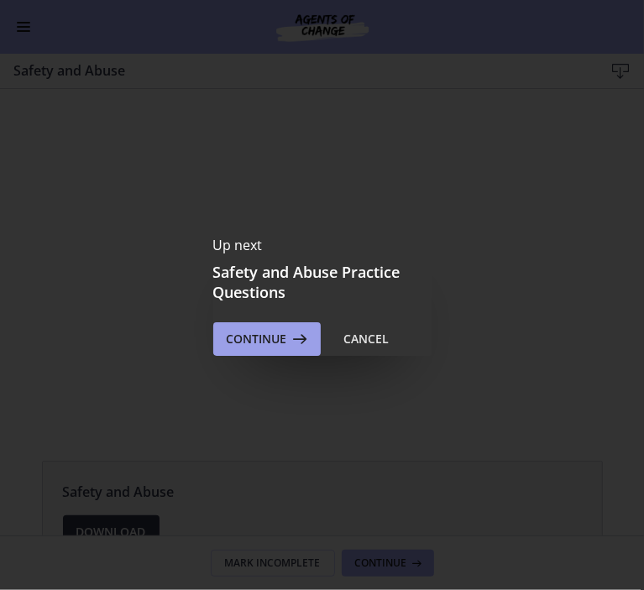
click at [235, 329] on span "Continue" at bounding box center [257, 339] width 60 height 20
